Goal: Task Accomplishment & Management: Use online tool/utility

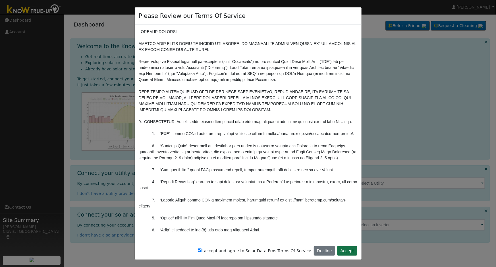
click at [350, 249] on button "Accept" at bounding box center [347, 251] width 20 height 10
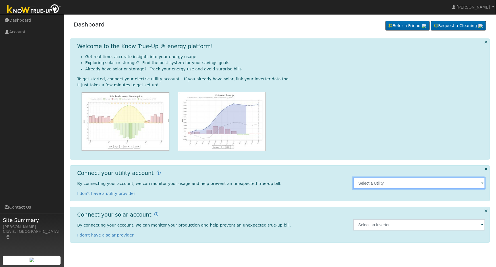
click at [393, 182] on input "text" at bounding box center [420, 182] width 132 height 11
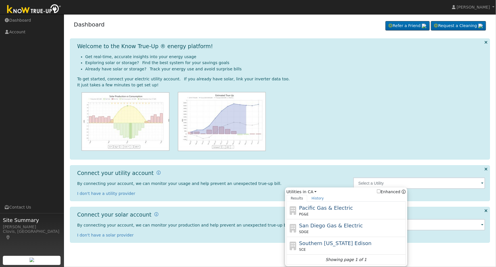
click at [448, 119] on div at bounding box center [281, 121] width 409 height 59
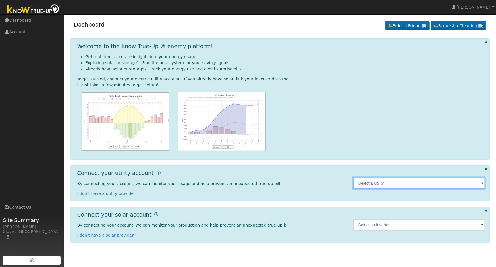
click at [425, 181] on input "text" at bounding box center [420, 182] width 132 height 11
click at [479, 182] on img at bounding box center [478, 182] width 14 height 11
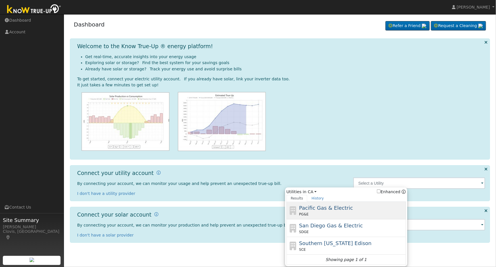
click at [360, 211] on div "PG&E" at bounding box center [352, 213] width 106 height 5
type input "PG&E"
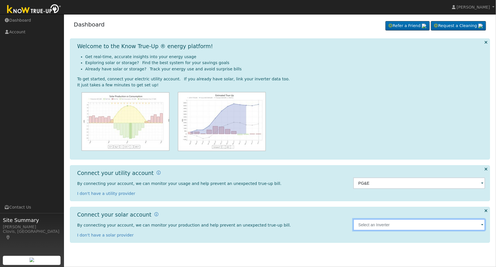
click at [391, 189] on input "text" at bounding box center [420, 182] width 132 height 11
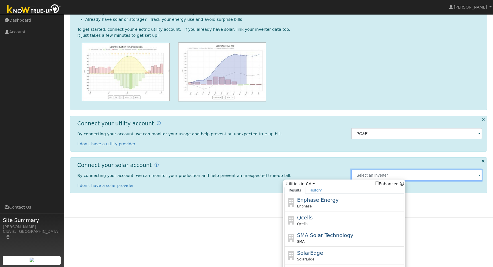
scroll to position [51, 0]
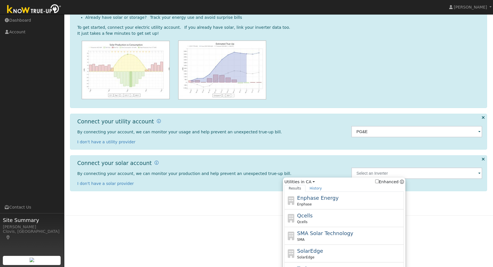
click at [388, 86] on div at bounding box center [279, 69] width 405 height 59
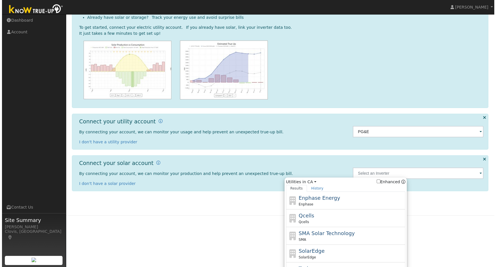
scroll to position [0, 0]
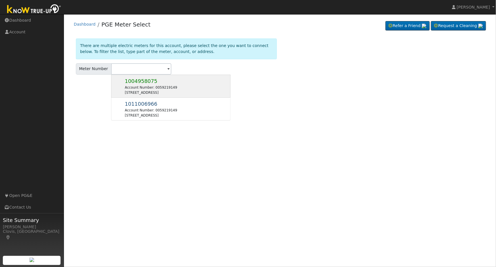
click at [177, 84] on div "1004958075 Account Number: 0059219149 3631 E International Ave, Clovis, CA 93619" at bounding box center [151, 86] width 52 height 18
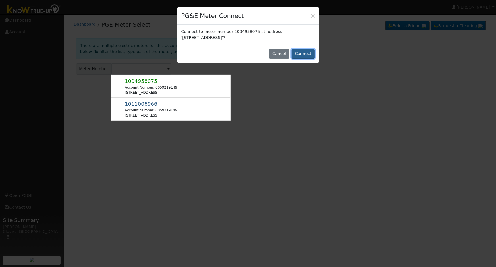
click at [309, 54] on button "Connect" at bounding box center [303, 54] width 23 height 10
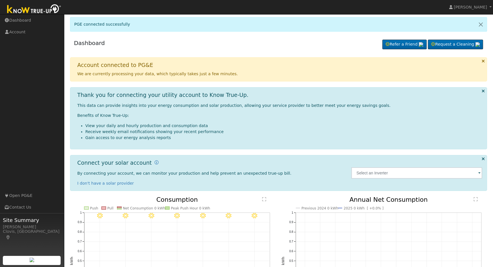
click at [27, 9] on img at bounding box center [34, 9] width 60 height 13
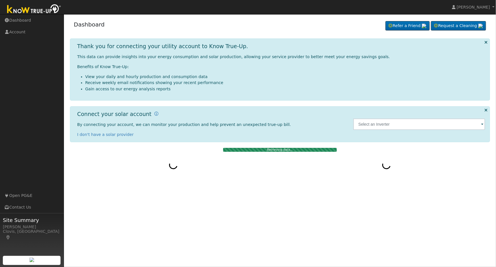
click at [494, 6] on html "[PERSON_NAME] [PERSON_NAME] Profile Help Center Terms Of Service See What's New…" at bounding box center [248, 133] width 496 height 267
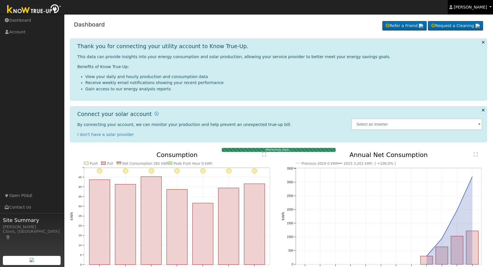
click at [485, 7] on span "Richard Hernandez" at bounding box center [469, 7] width 33 height 5
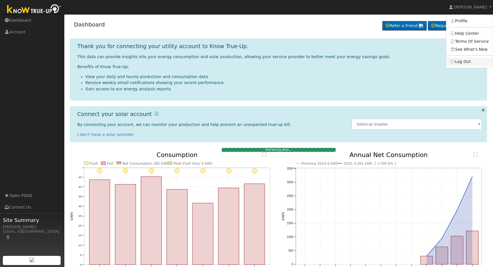
click at [464, 61] on link "Log Out" at bounding box center [469, 61] width 47 height 8
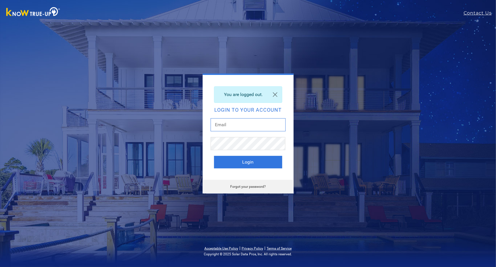
click at [259, 124] on input "text" at bounding box center [248, 124] width 75 height 13
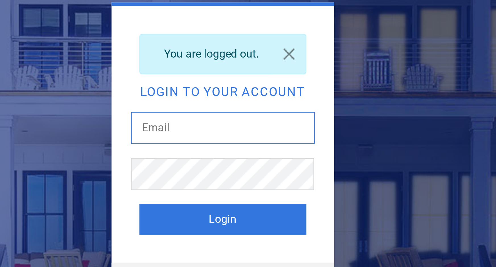
click at [254, 123] on input "text" at bounding box center [248, 124] width 75 height 13
type input "[EMAIL_ADDRESS][DOMAIN_NAME]"
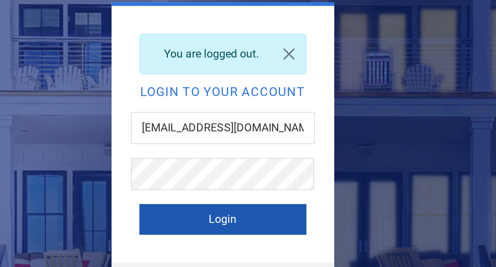
click at [261, 164] on button "Login" at bounding box center [248, 162] width 68 height 13
